Goal: Find specific page/section: Find specific page/section

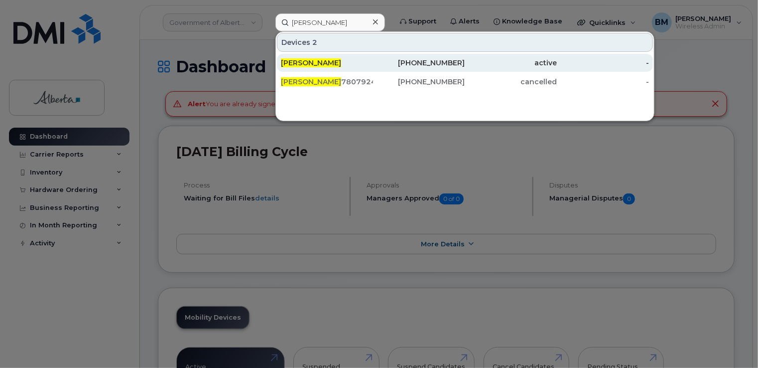
type input "[PERSON_NAME]"
click at [305, 60] on span "[PERSON_NAME]" at bounding box center [311, 62] width 60 height 9
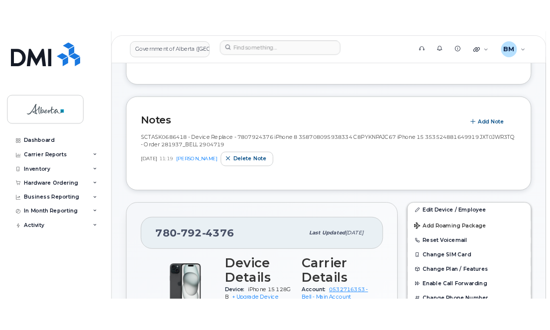
scroll to position [136, 0]
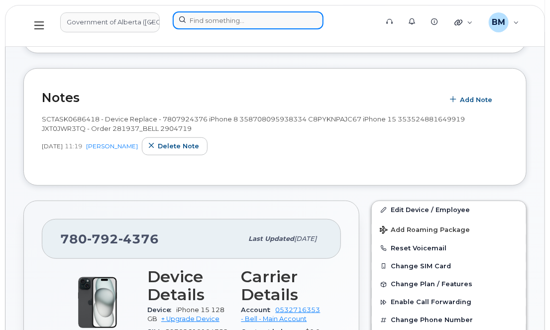
click at [185, 22] on input at bounding box center [248, 20] width 151 height 18
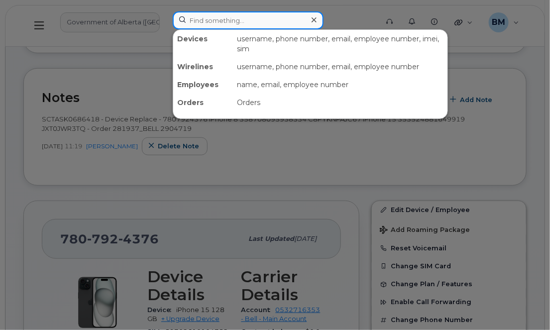
paste input "[PERSON_NAME]"
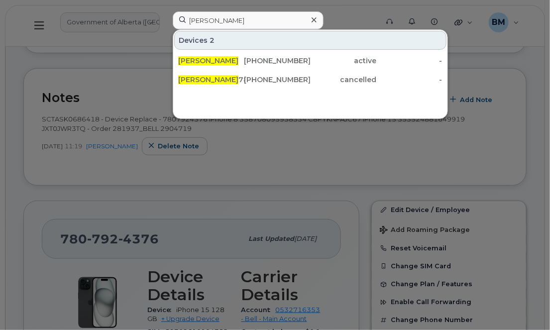
click at [260, 165] on div at bounding box center [275, 165] width 550 height 330
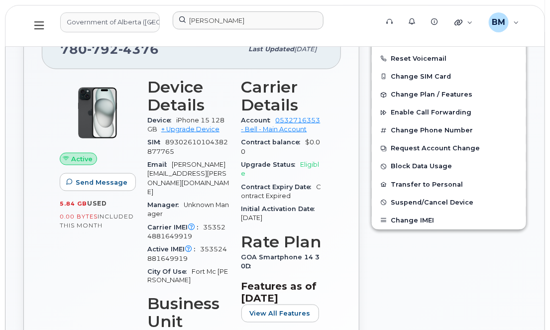
scroll to position [362, 0]
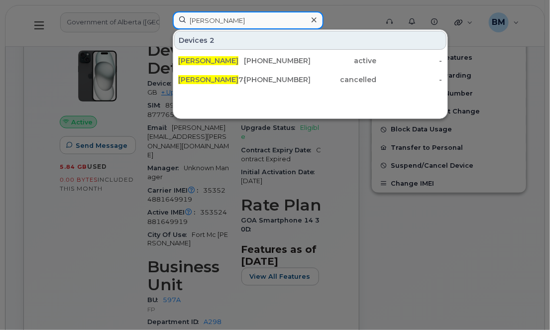
click at [204, 16] on input "[PERSON_NAME]" at bounding box center [248, 20] width 151 height 18
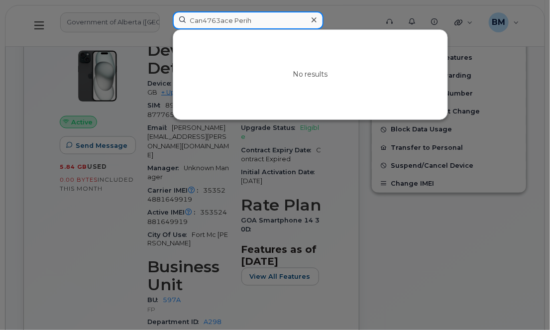
drag, startPoint x: 259, startPoint y: 20, endPoint x: 151, endPoint y: 16, distance: 107.7
click at [165, 16] on div "Can4763ace Perih No results" at bounding box center [272, 25] width 215 height 29
type input "4763"
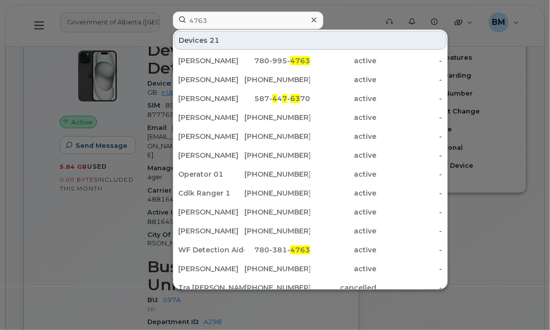
click at [113, 265] on div at bounding box center [275, 165] width 550 height 330
